Goal: Use online tool/utility: Utilize a website feature to perform a specific function

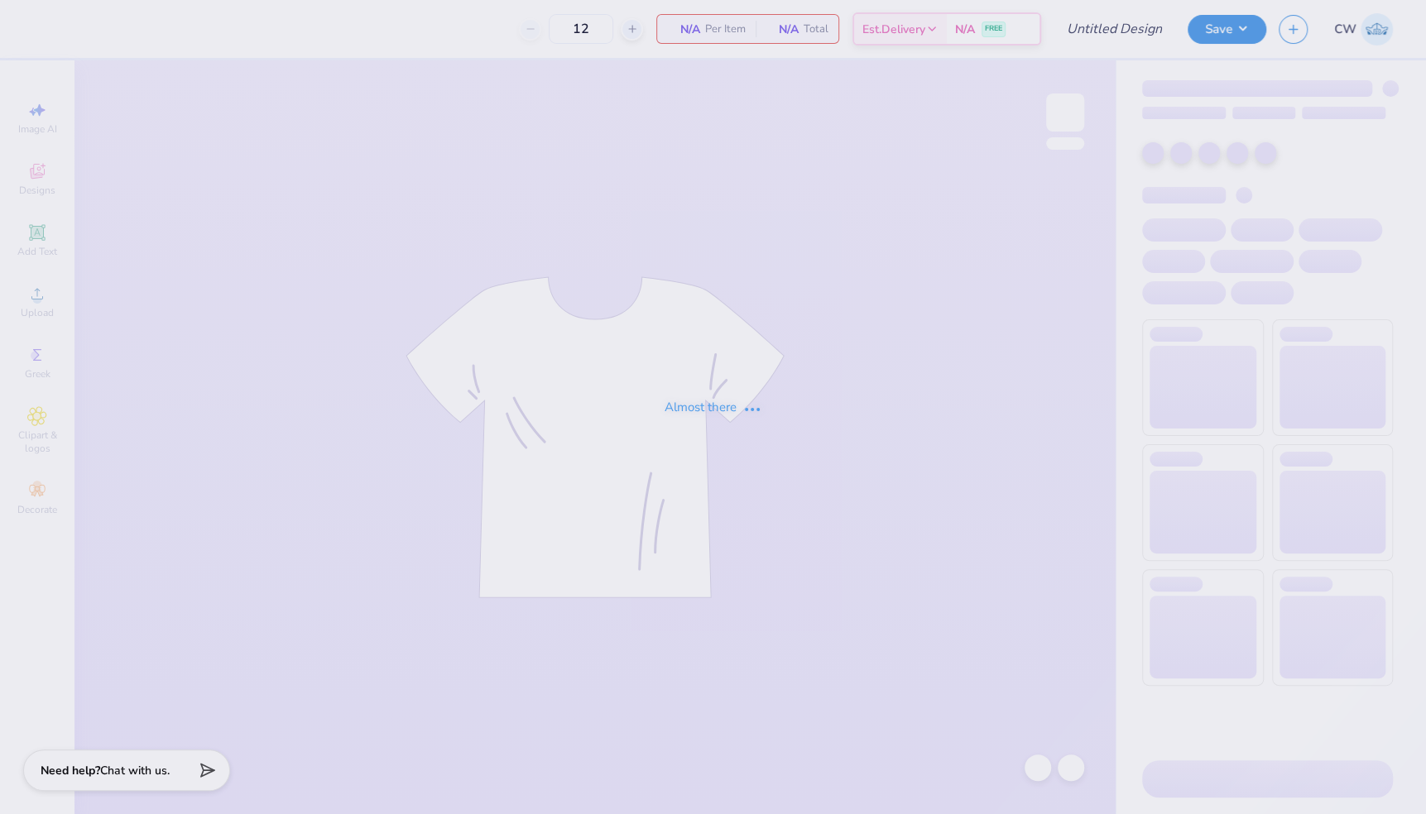
type input "gphi pappys boot"
type input "72"
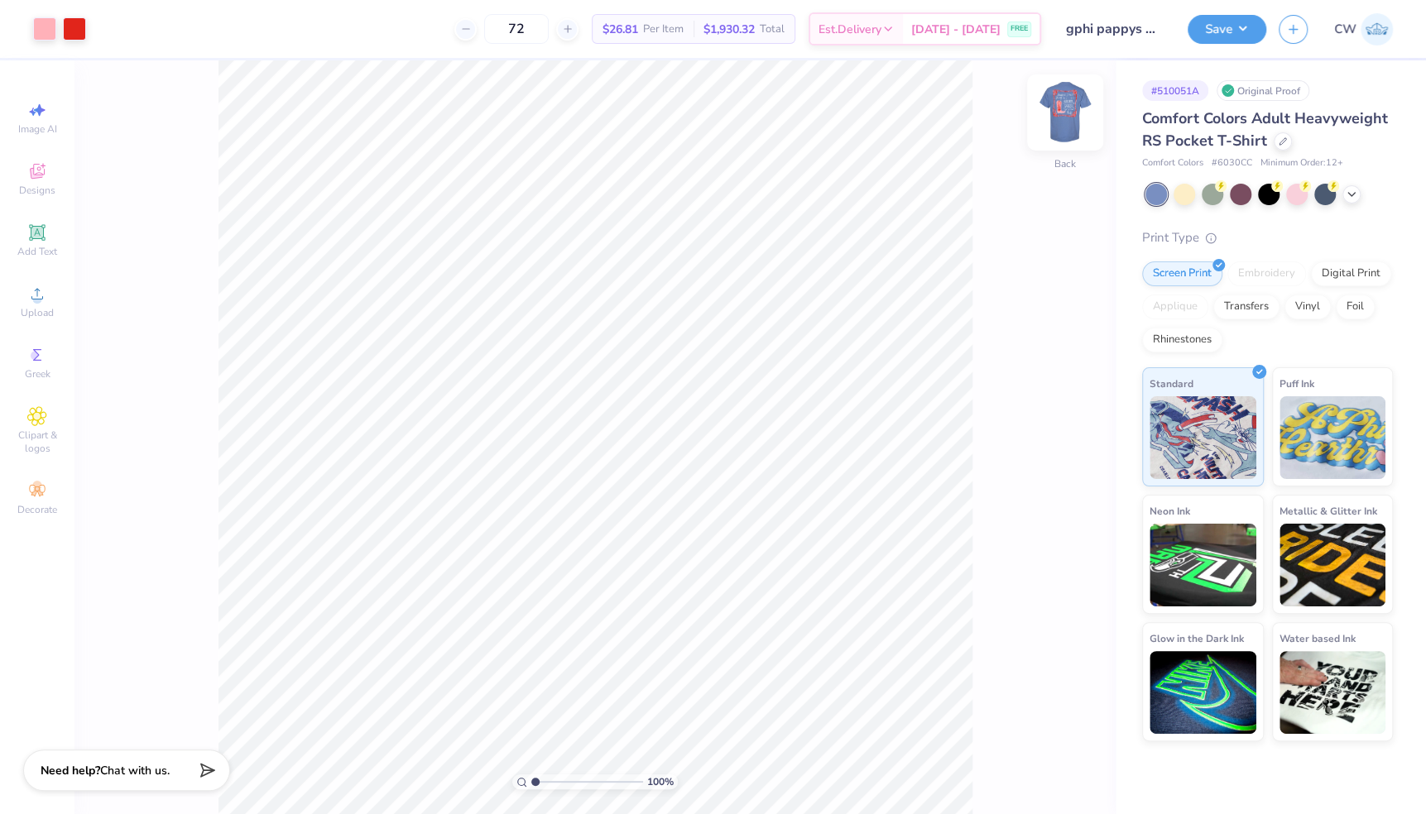
click at [1070, 106] on img at bounding box center [1065, 112] width 66 height 66
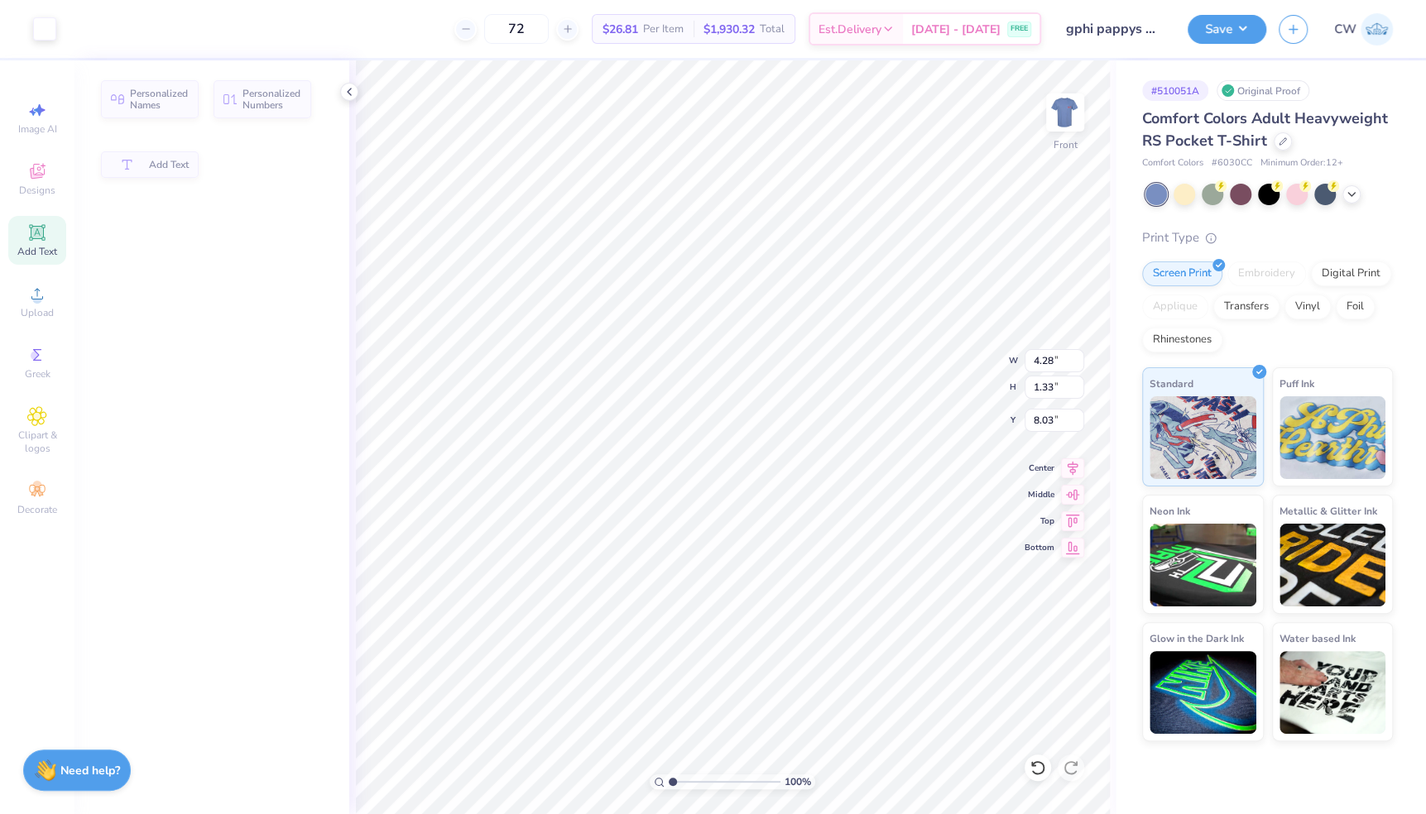
type input "4.28"
type input "1.33"
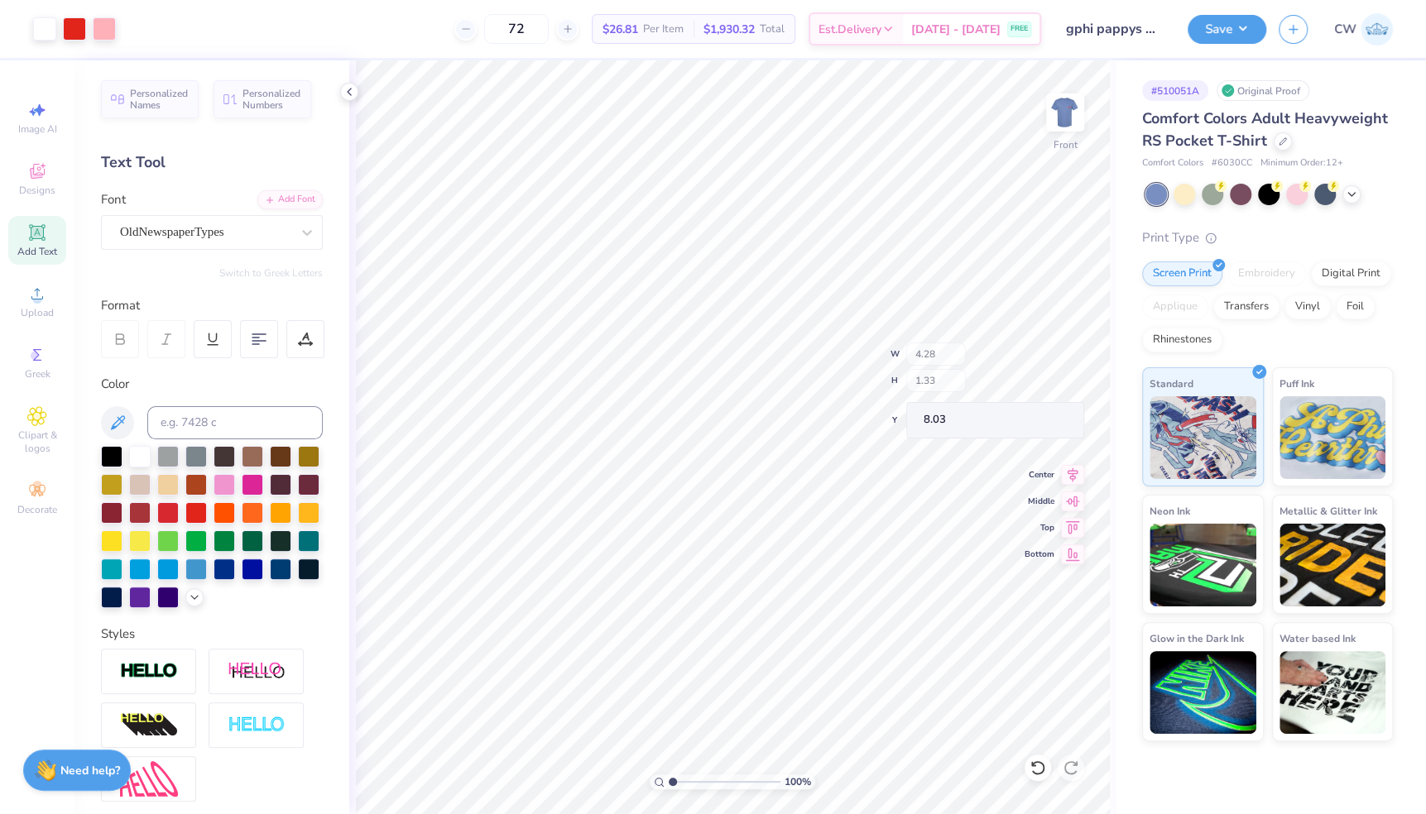
type input "8.13"
type input "7.84"
type input "1.24"
type input "4.98"
type input "6.62"
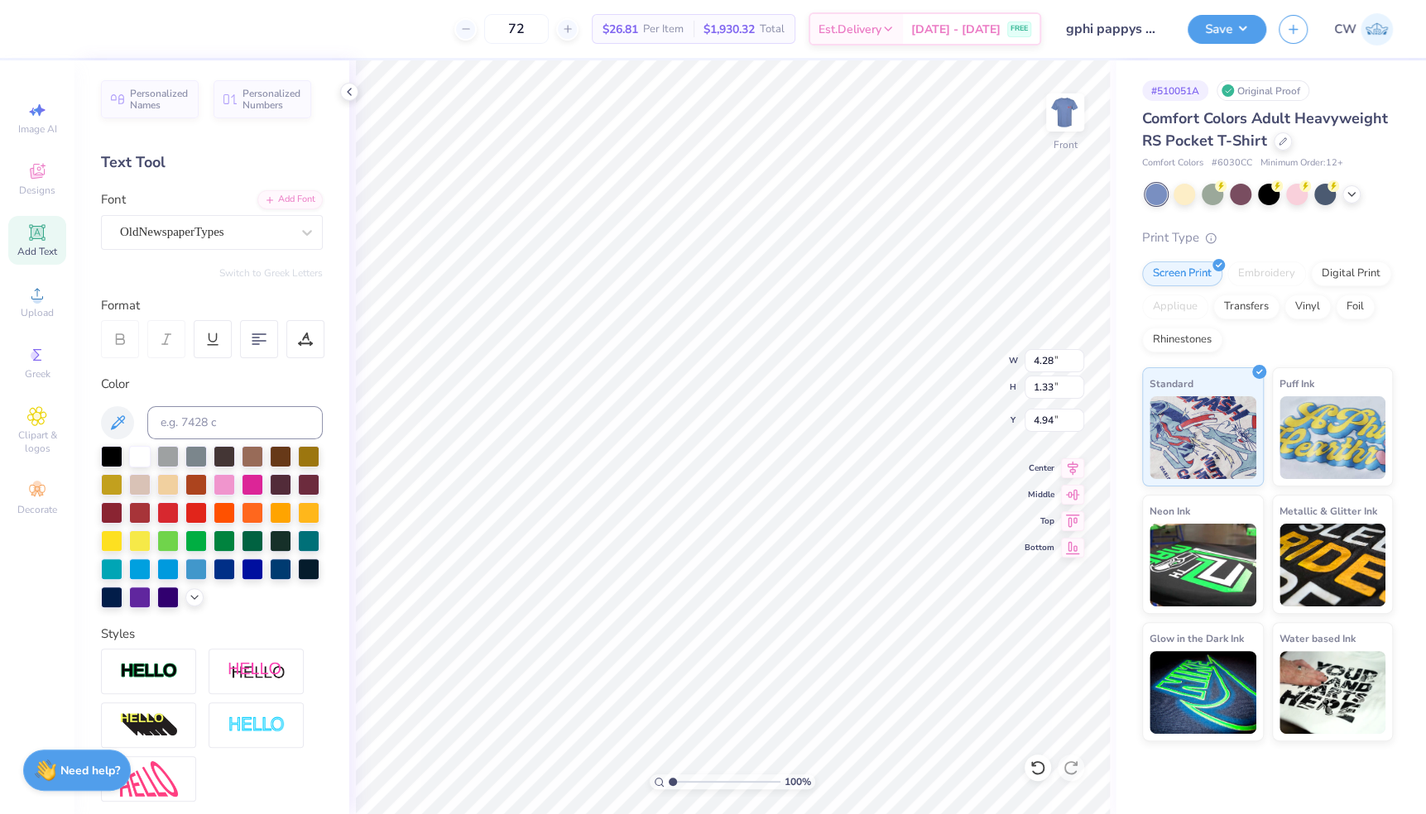
type input "5.05"
type input "12.00"
type input "13.45"
type input "3.00"
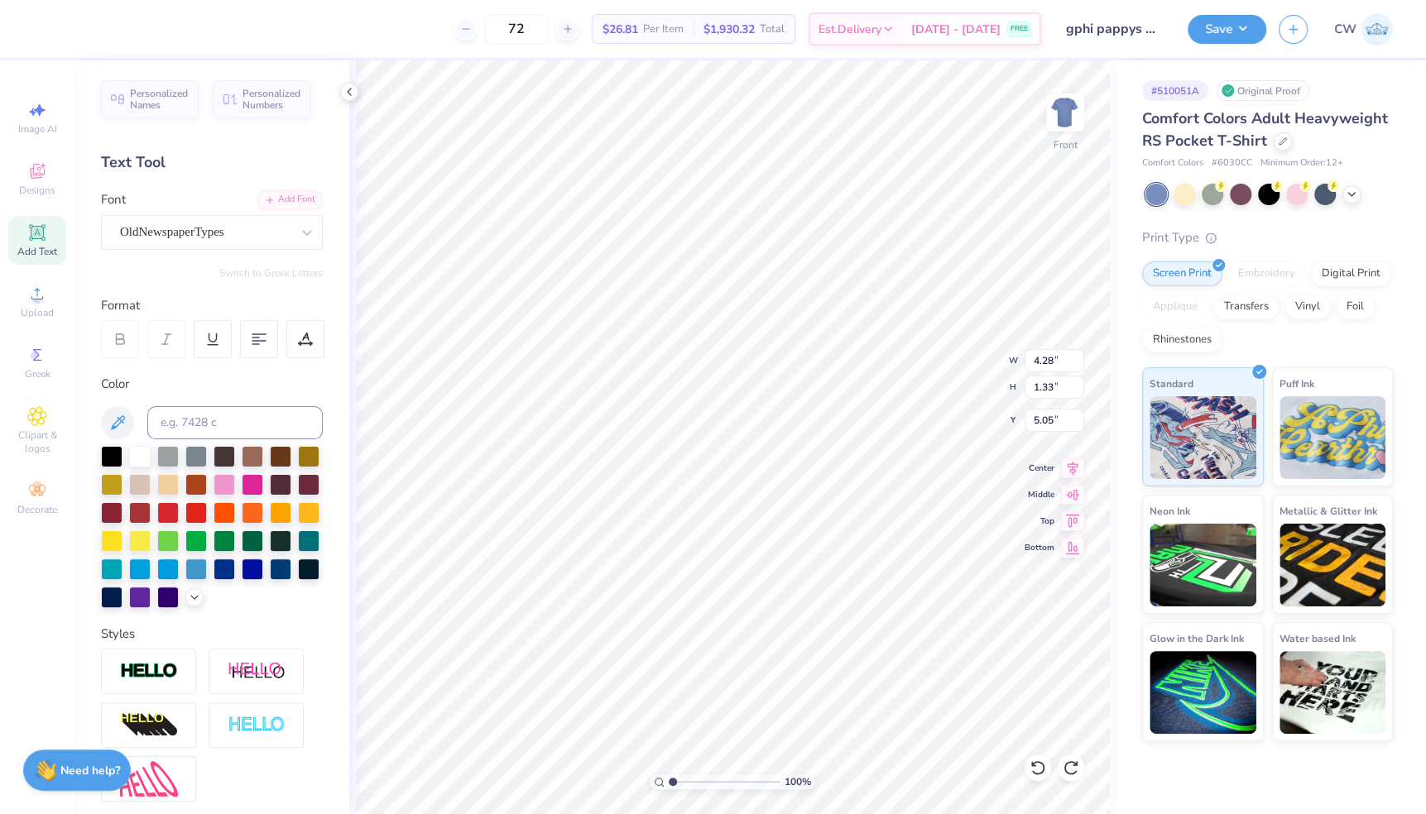
type textarea "[PERSON_NAME]'s Field Party"
type input "8.78"
type input "3.05"
type input "4.57"
type input "8.83"
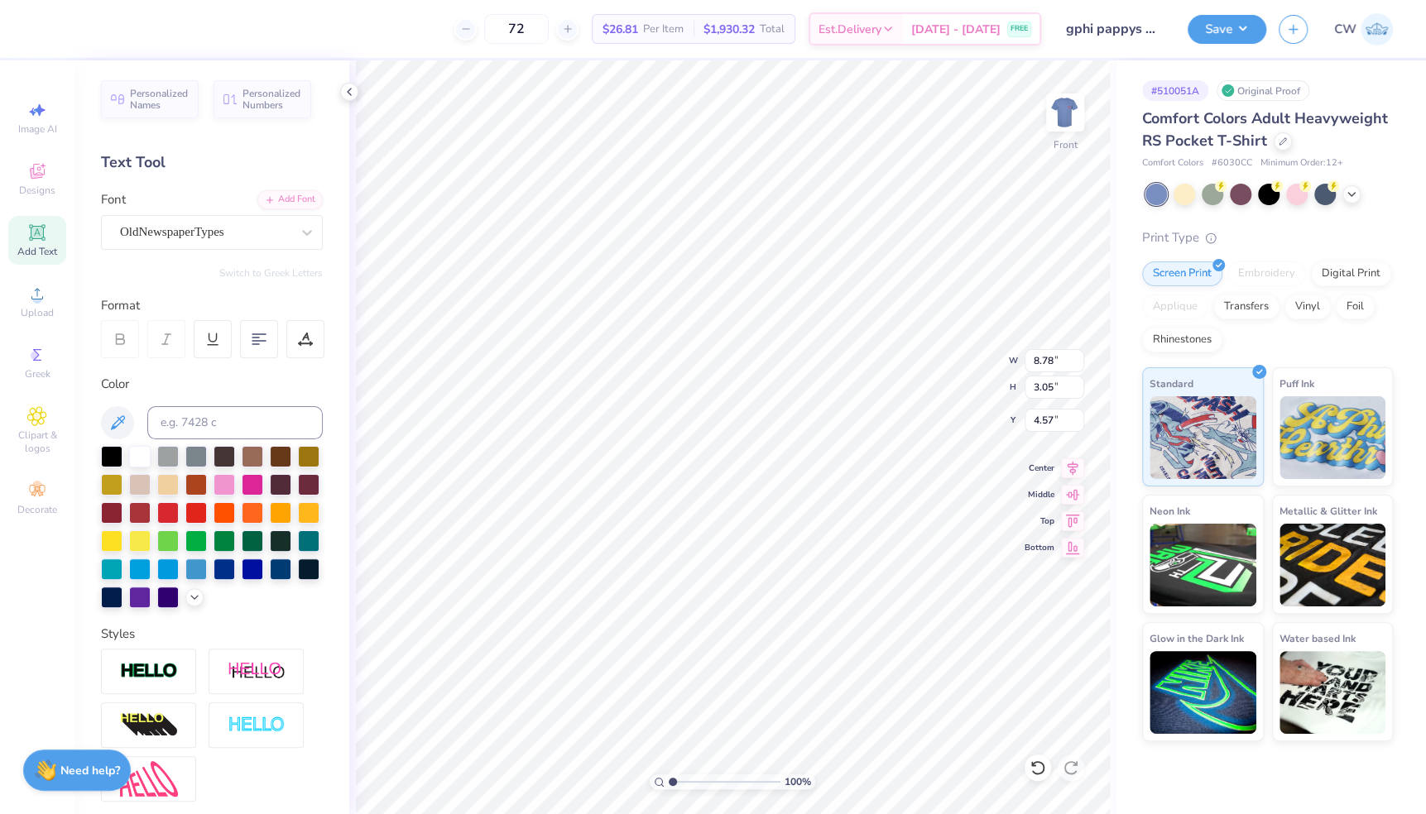
type input "3.68"
type input "4.56"
type input "6.78"
